Goal: Find specific page/section: Find specific page/section

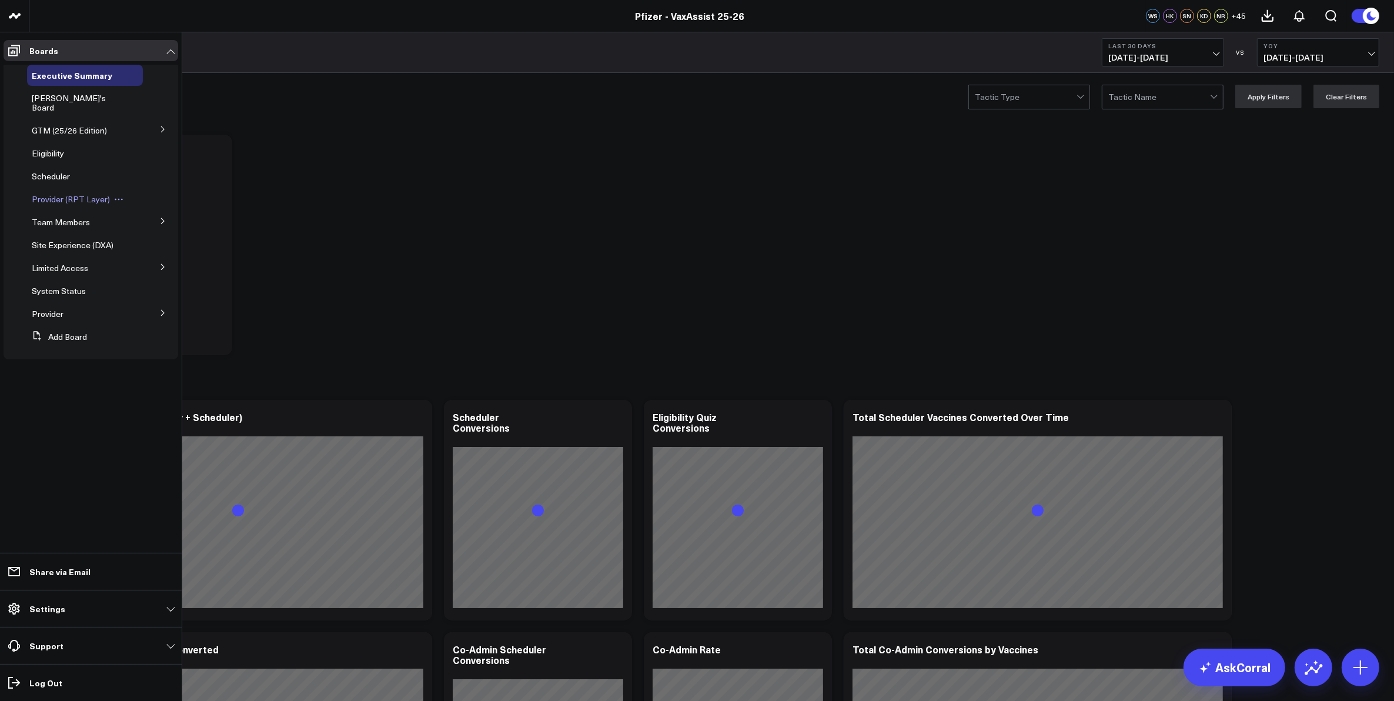
click at [69, 193] on span "Provider (RPT Layer)" at bounding box center [71, 198] width 78 height 11
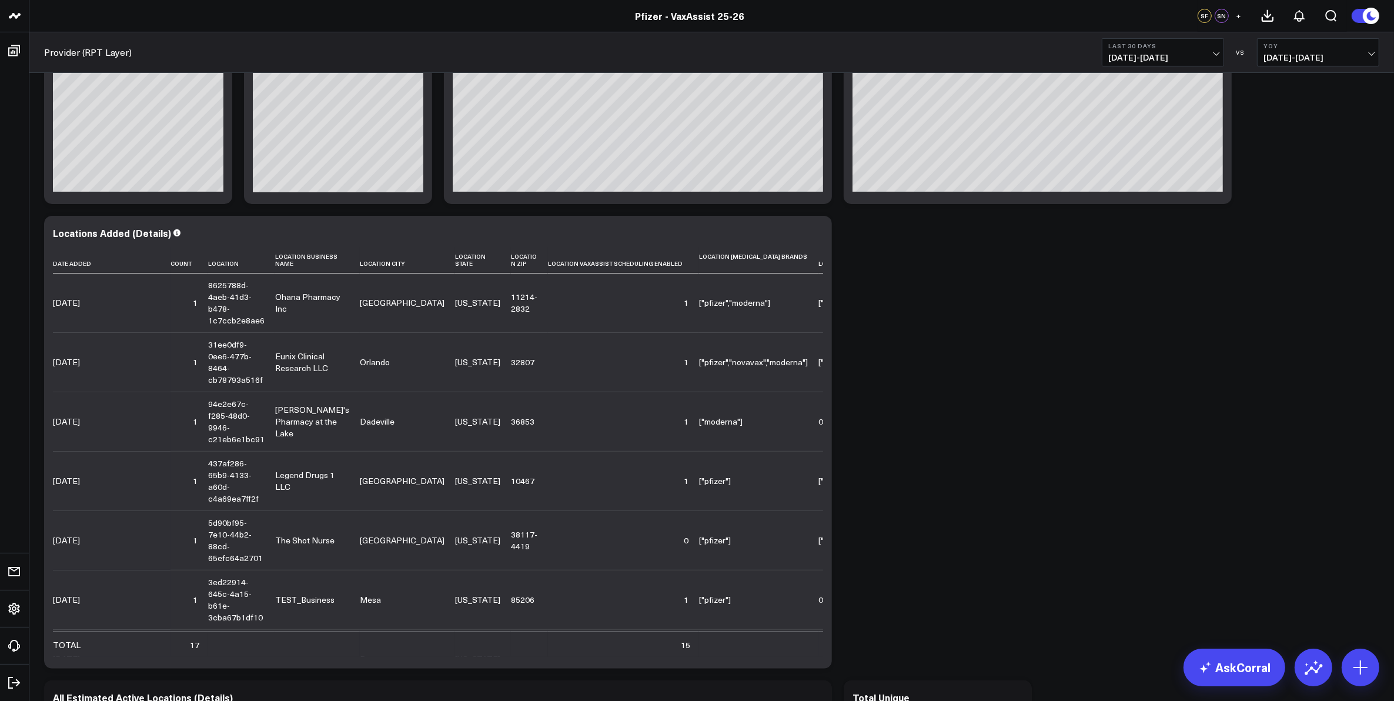
scroll to position [588, 0]
